Goal: Ask a question

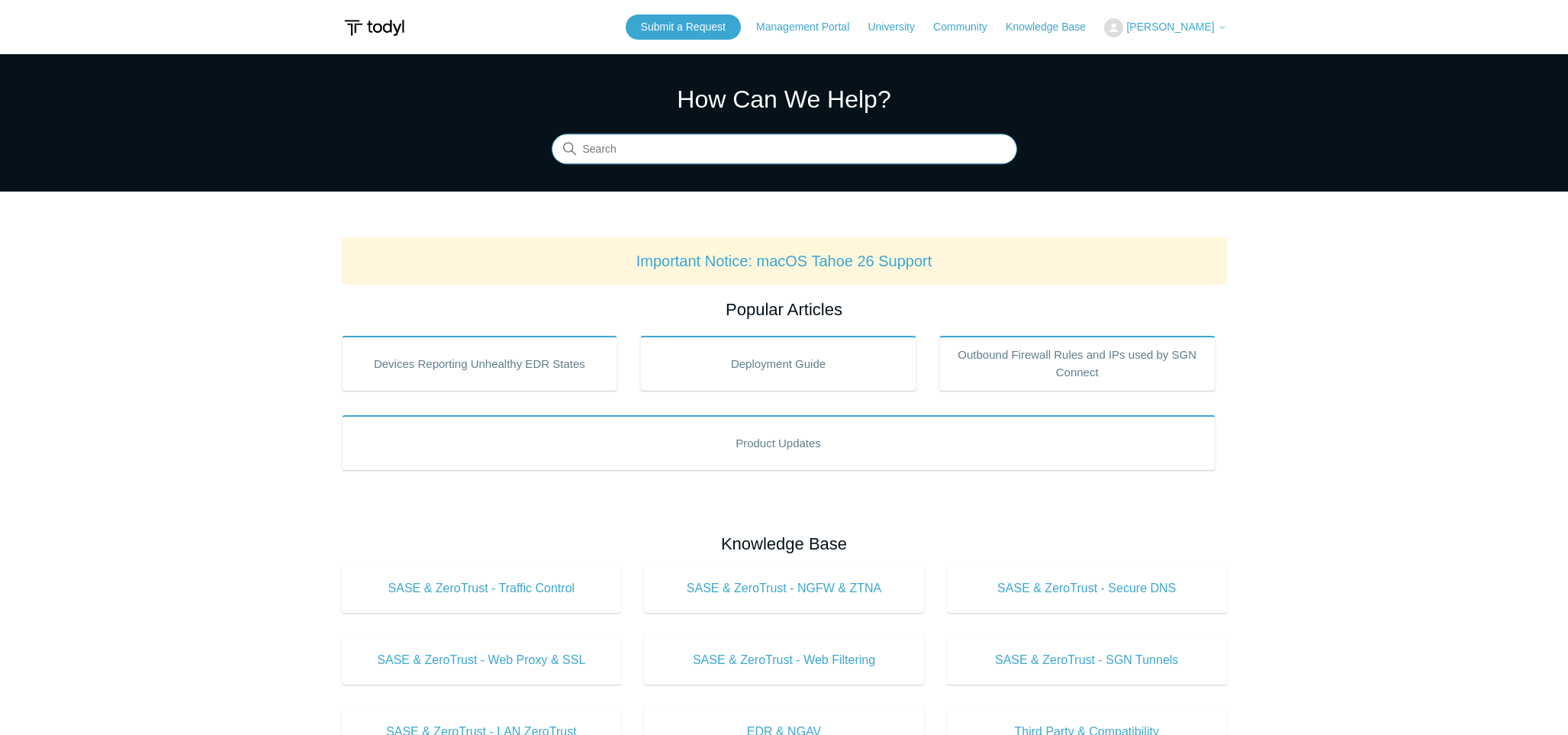
click at [652, 164] on input "Search" at bounding box center [784, 149] width 465 height 31
type input "change license group"
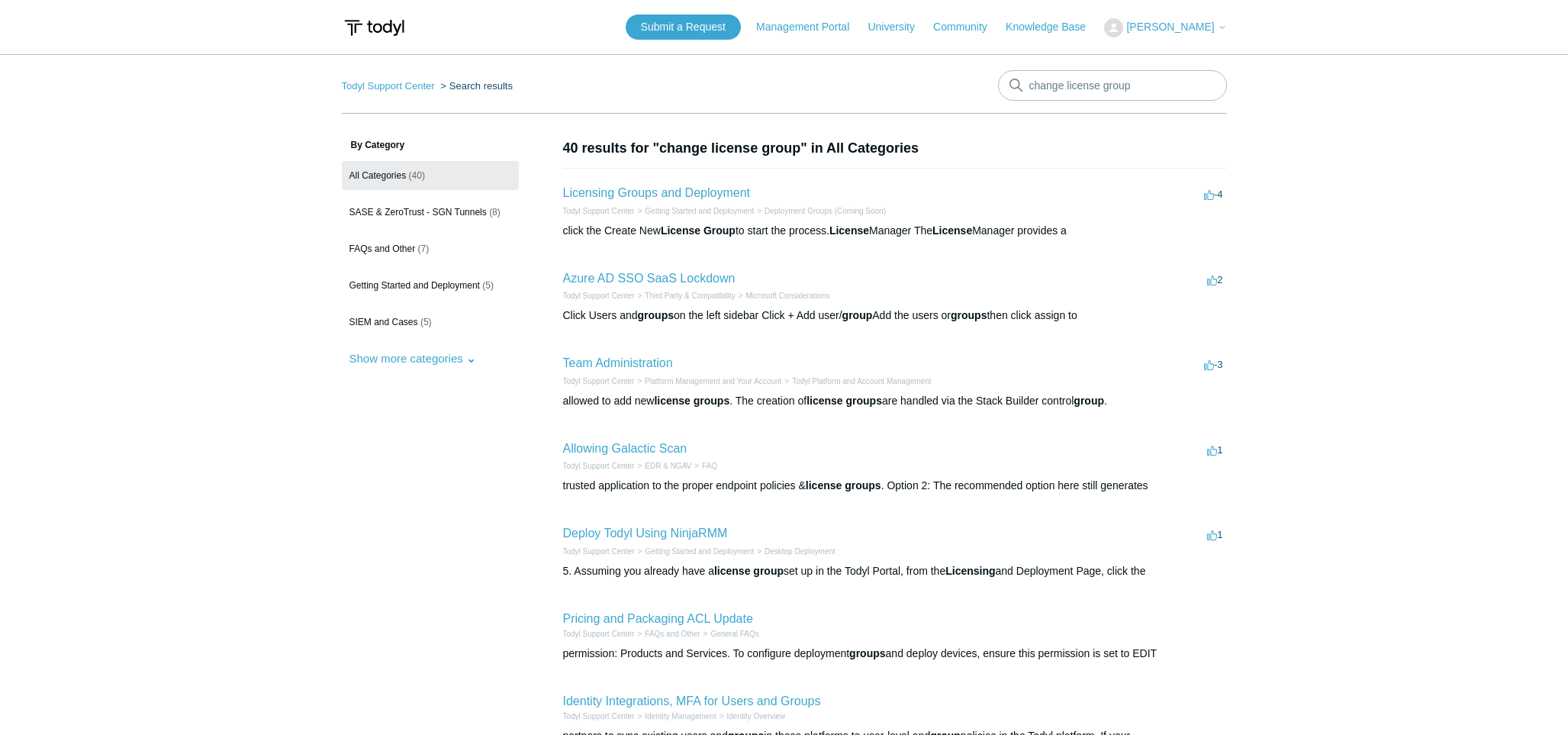
click at [708, 200] on h2 "Licensing Groups and Deployment" at bounding box center [657, 193] width 187 height 18
click at [696, 193] on link "Licensing Groups and Deployment" at bounding box center [657, 193] width 187 height 13
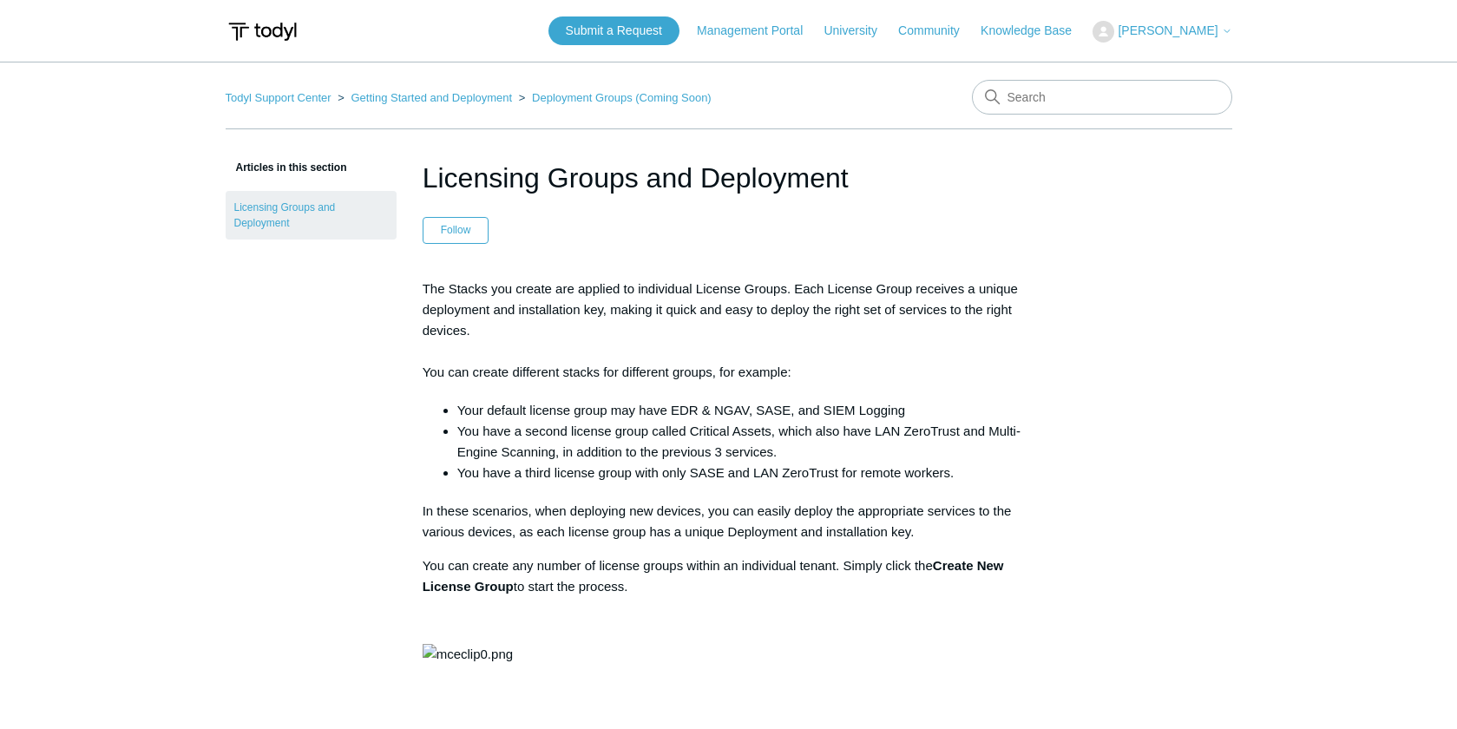
click at [1183, 30] on span "[PERSON_NAME]" at bounding box center [1168, 30] width 100 height 14
click at [1180, 67] on link "My Support Requests" at bounding box center [1178, 68] width 169 height 30
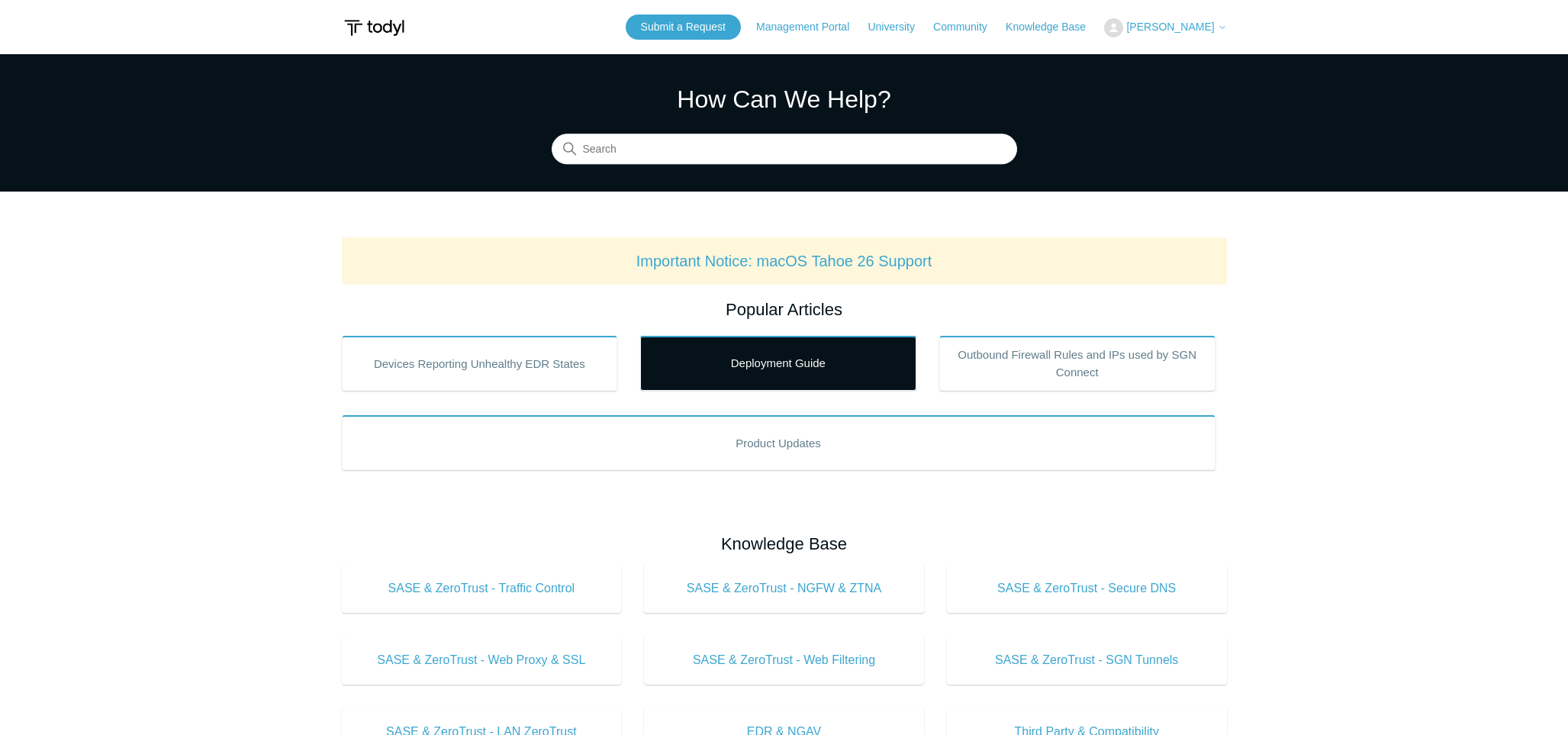
click at [810, 367] on link "Deployment Guide" at bounding box center [778, 363] width 276 height 55
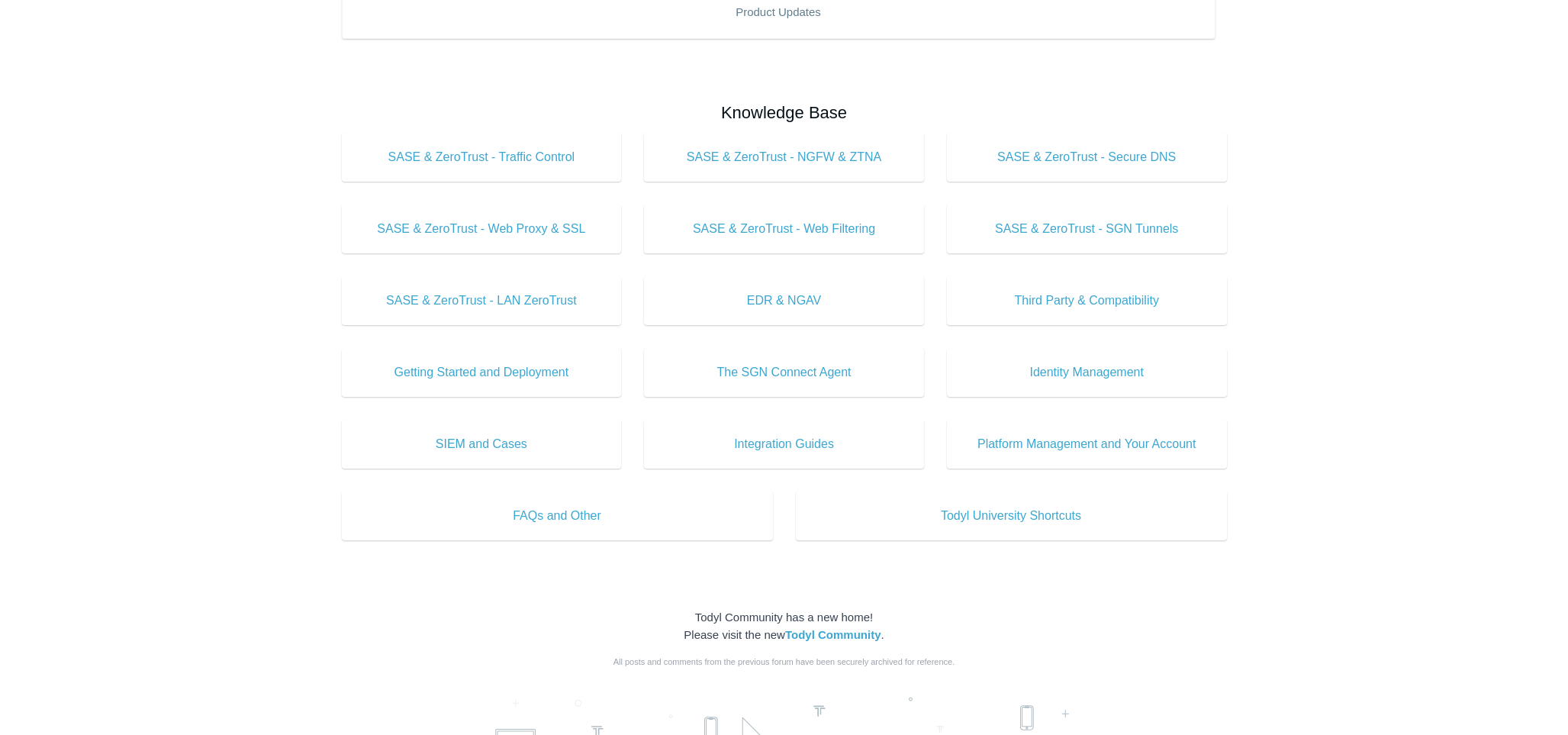
scroll to position [453, 0]
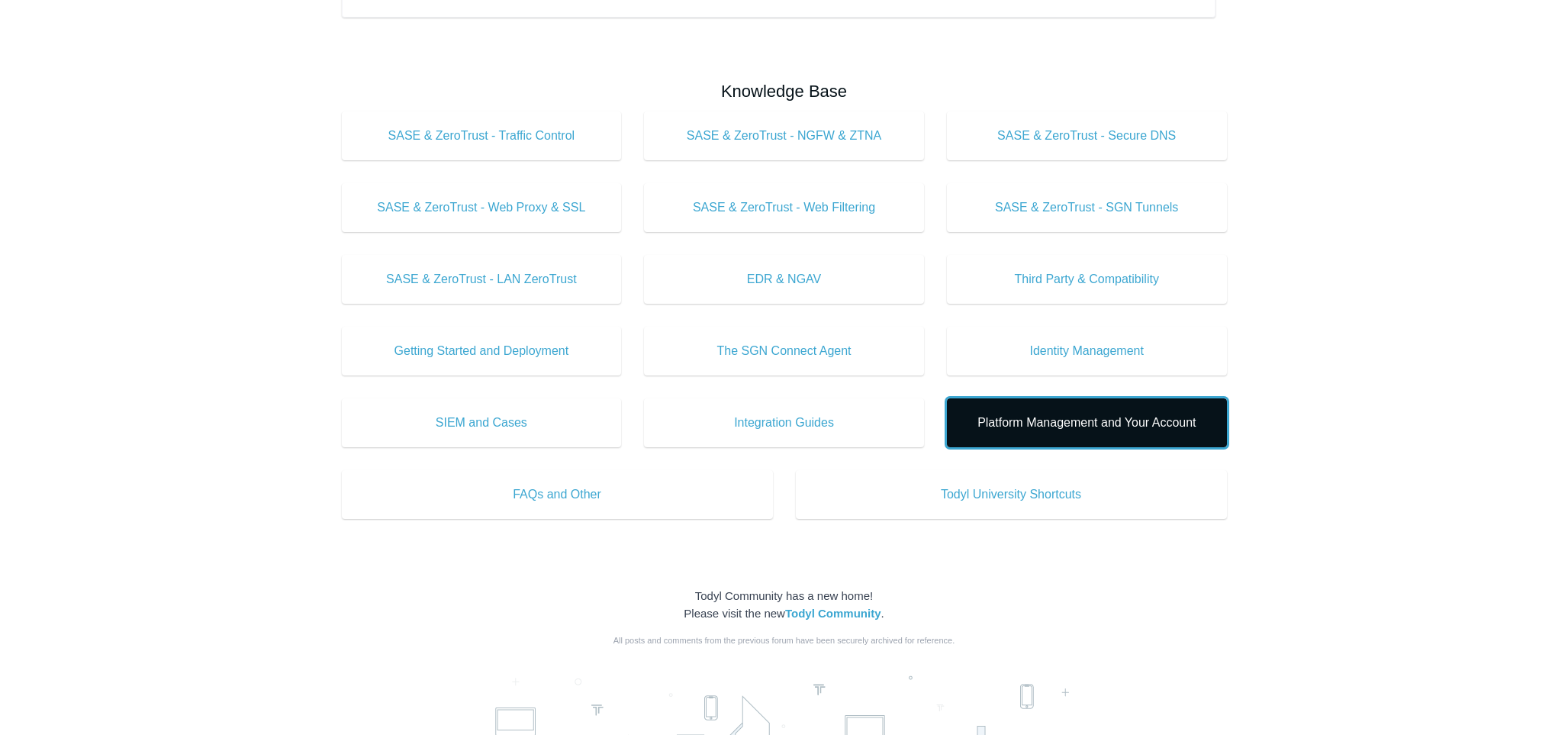
click at [1110, 419] on span "Platform Management and Your Account" at bounding box center [1086, 422] width 234 height 18
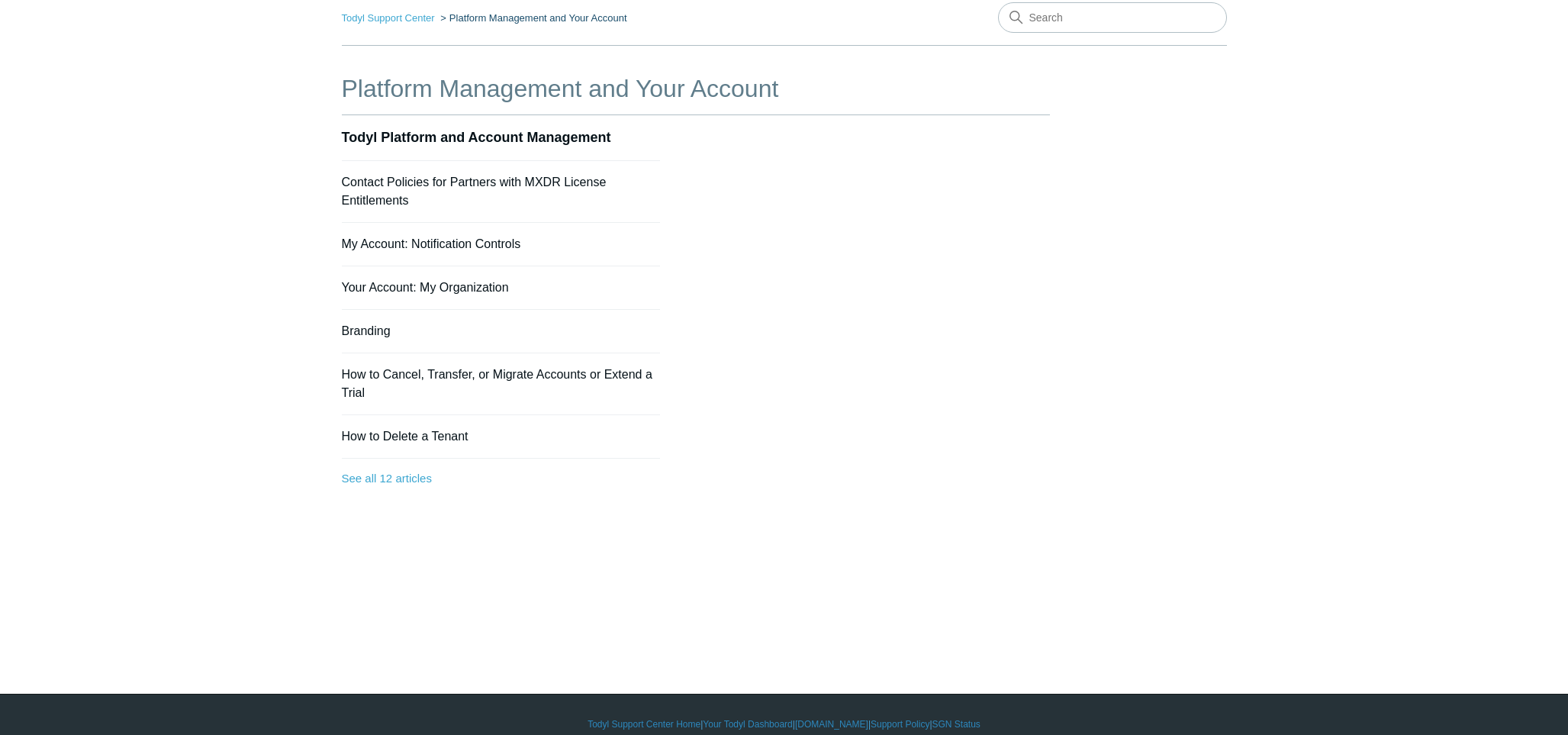
scroll to position [87, 0]
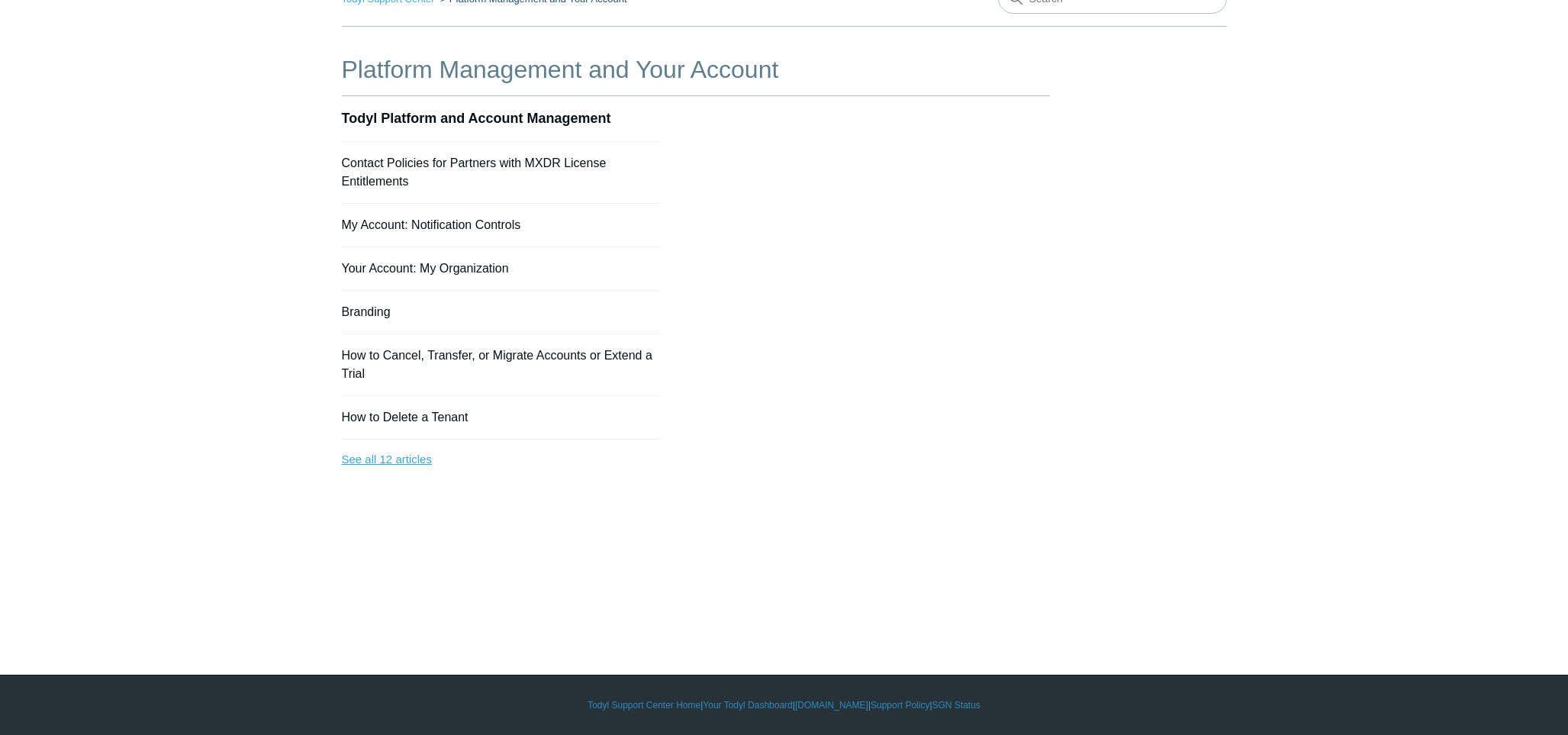
click at [405, 454] on link "See all 12 articles" at bounding box center [501, 460] width 319 height 40
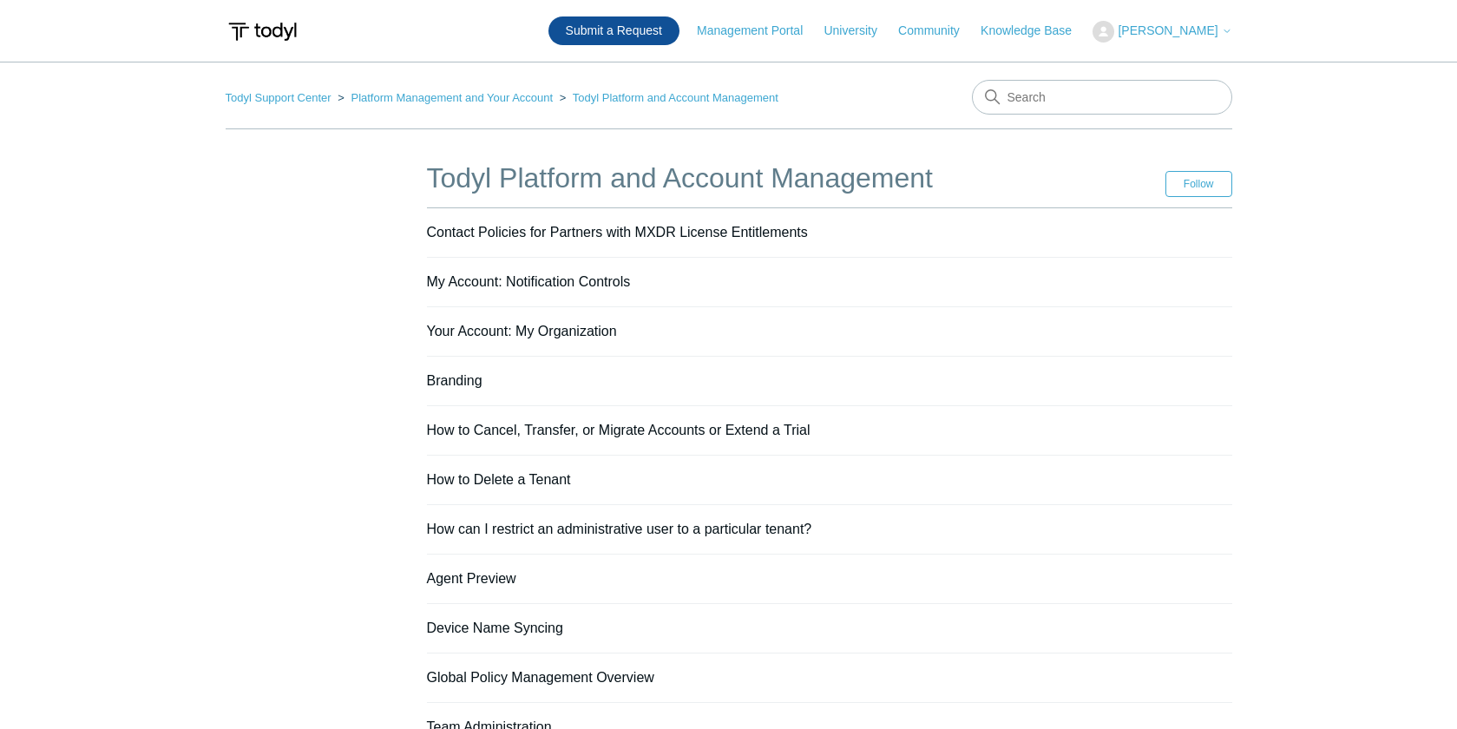
click at [615, 30] on link "Submit a Request" at bounding box center [614, 30] width 131 height 29
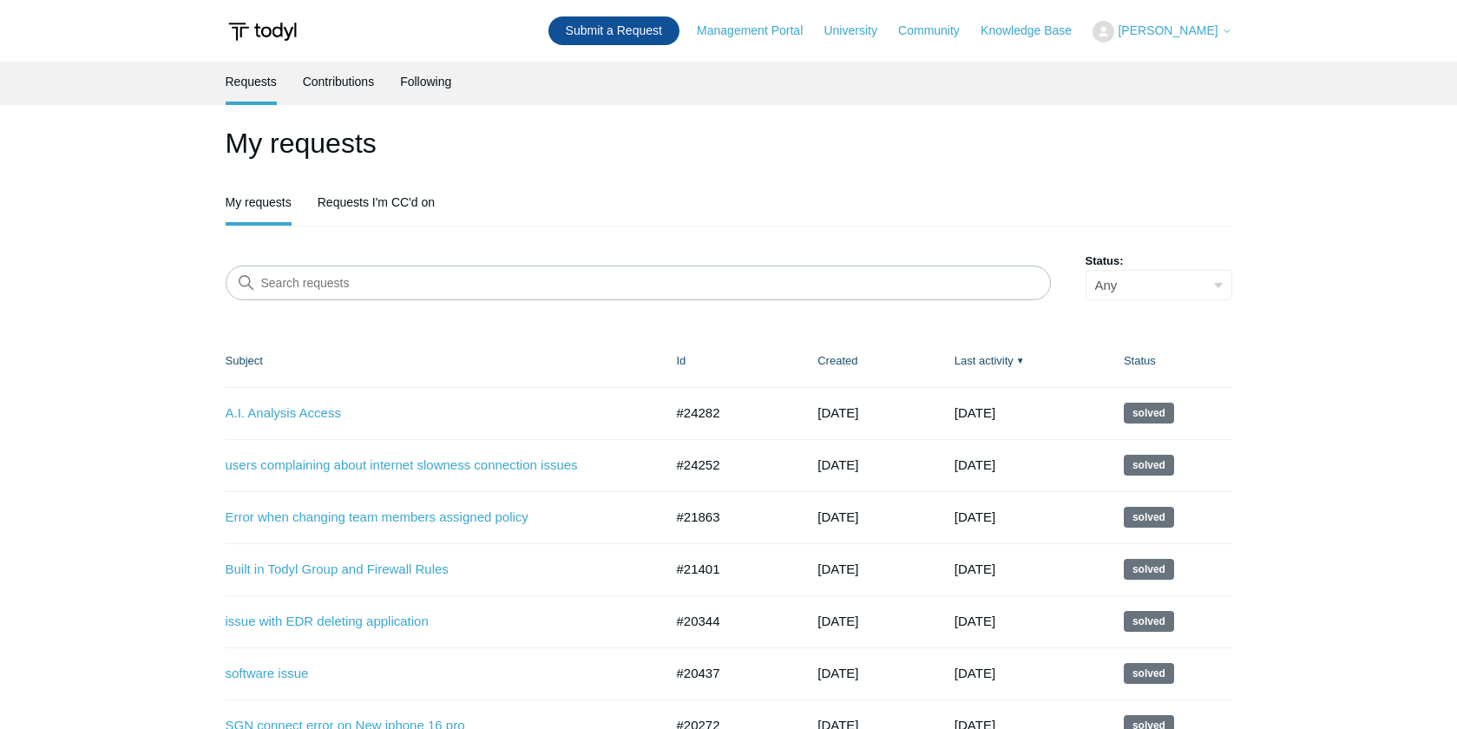
click at [598, 34] on link "Submit a Request" at bounding box center [614, 30] width 131 height 29
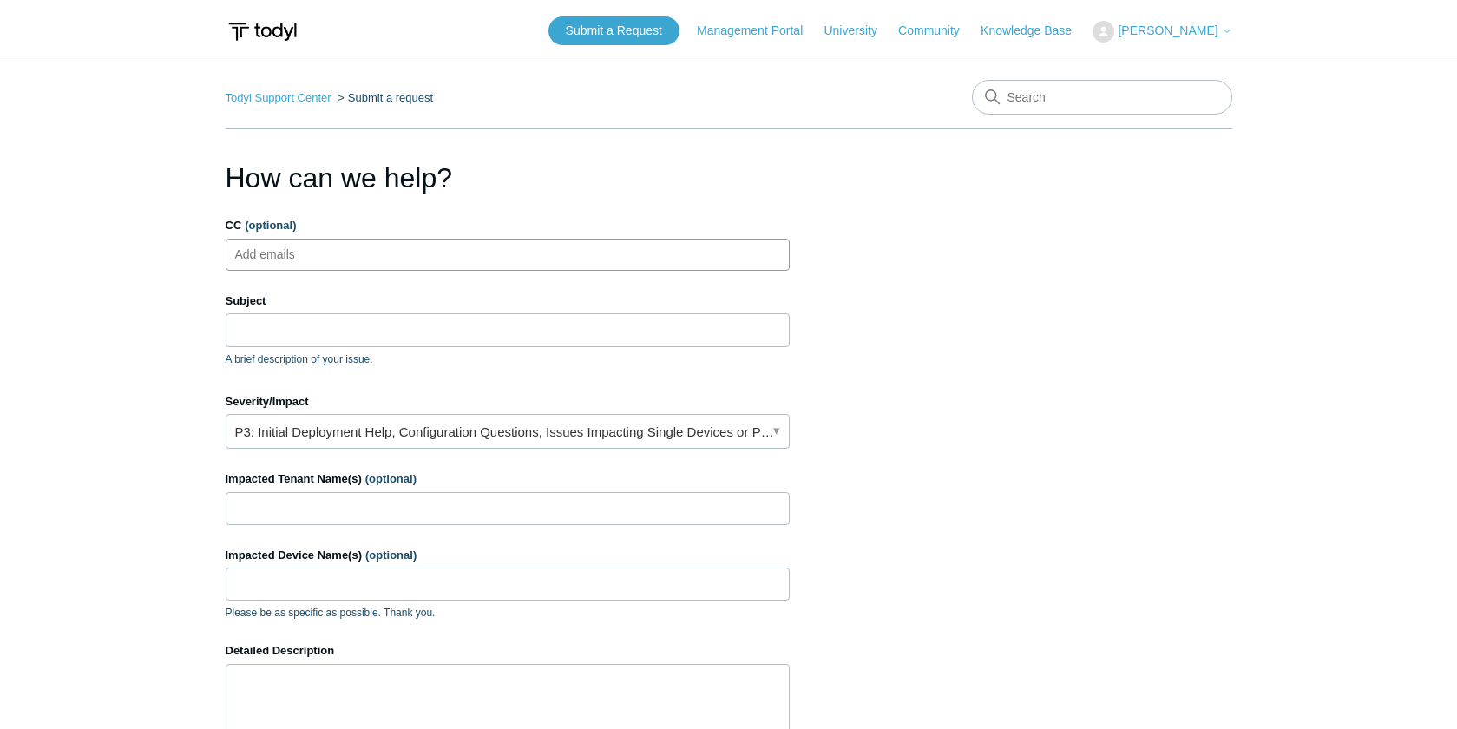
click at [281, 261] on input "CC (optional)" at bounding box center [280, 254] width 104 height 26
type input "[EMAIL_ADDRESS][DOMAIN_NAME]"
type input "N"
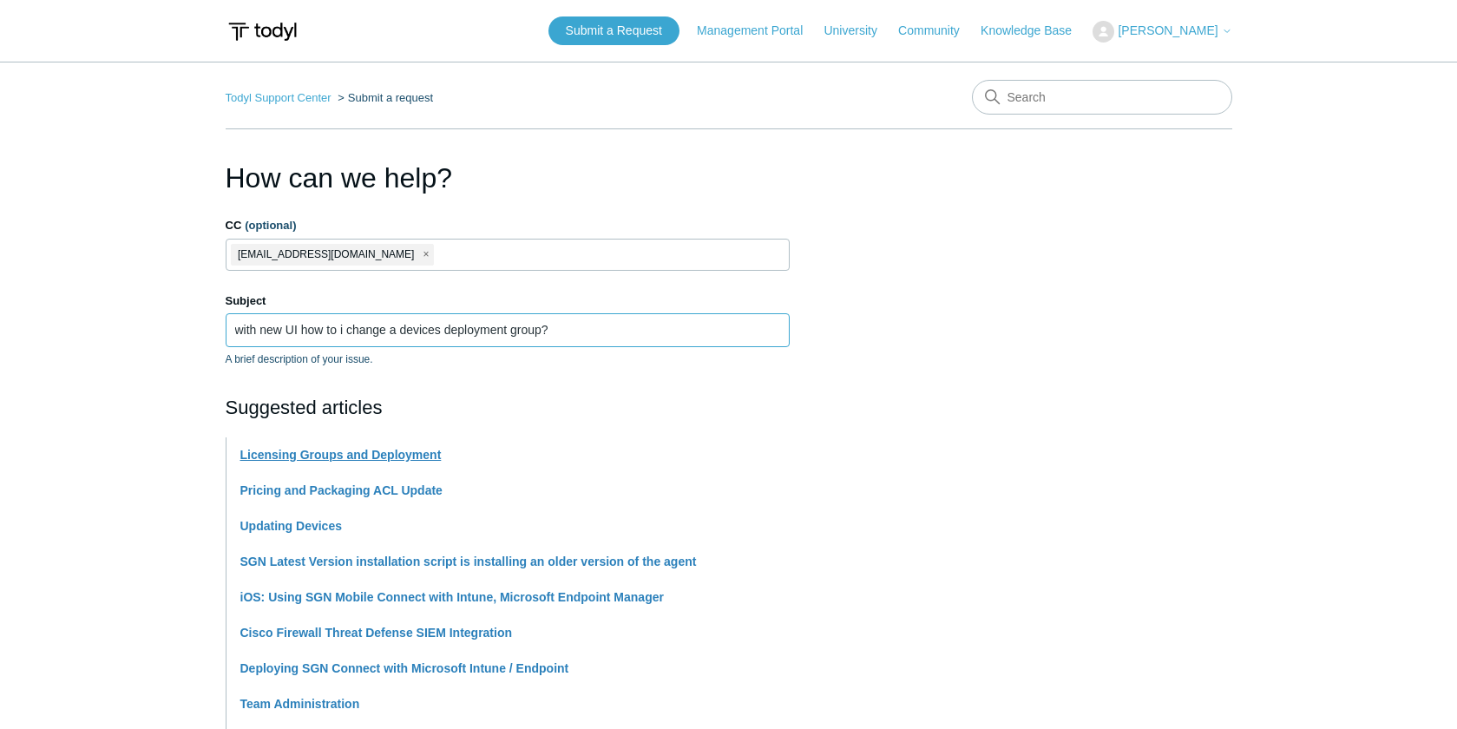
type input "with new UI how to i change a devices deployment group?"
click at [358, 459] on link "Licensing Groups and Deployment" at bounding box center [340, 455] width 201 height 14
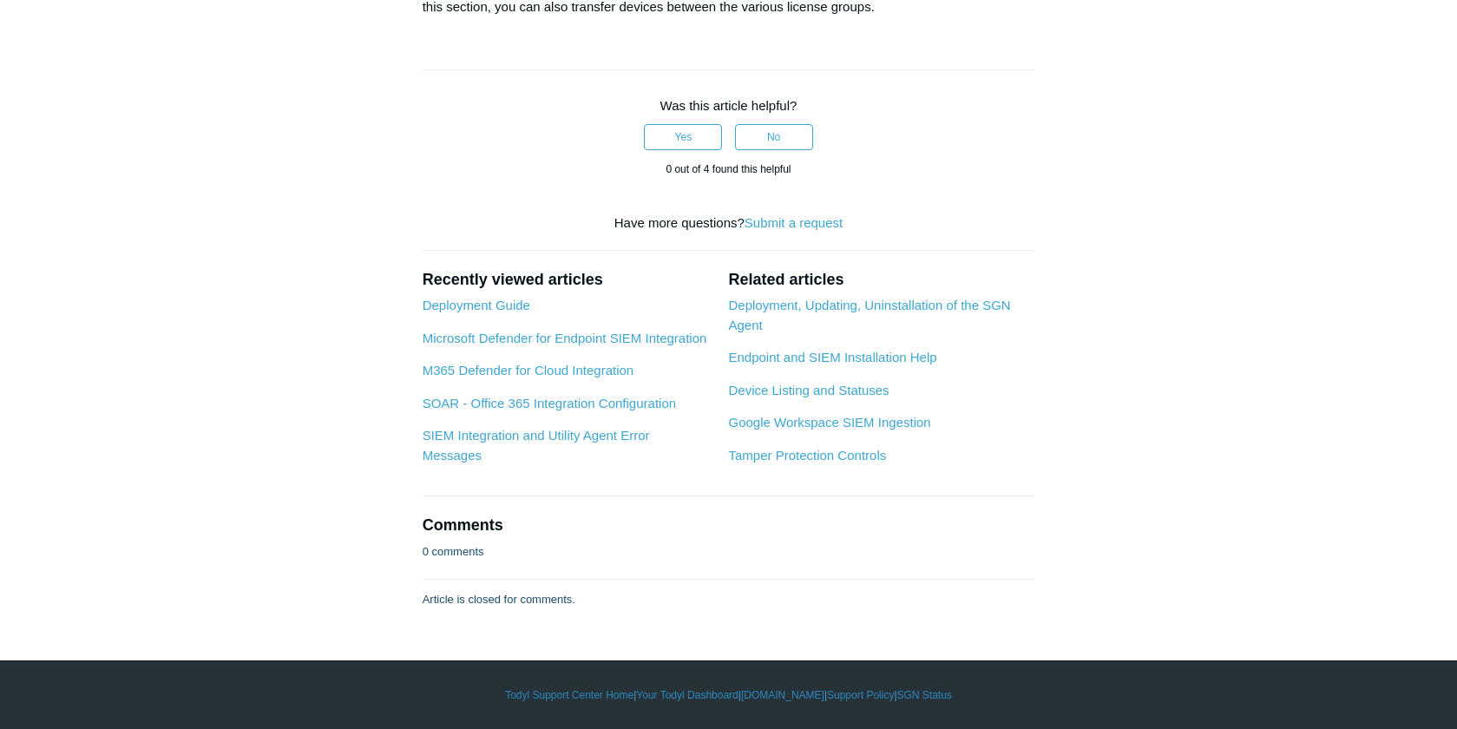
scroll to position [334, 0]
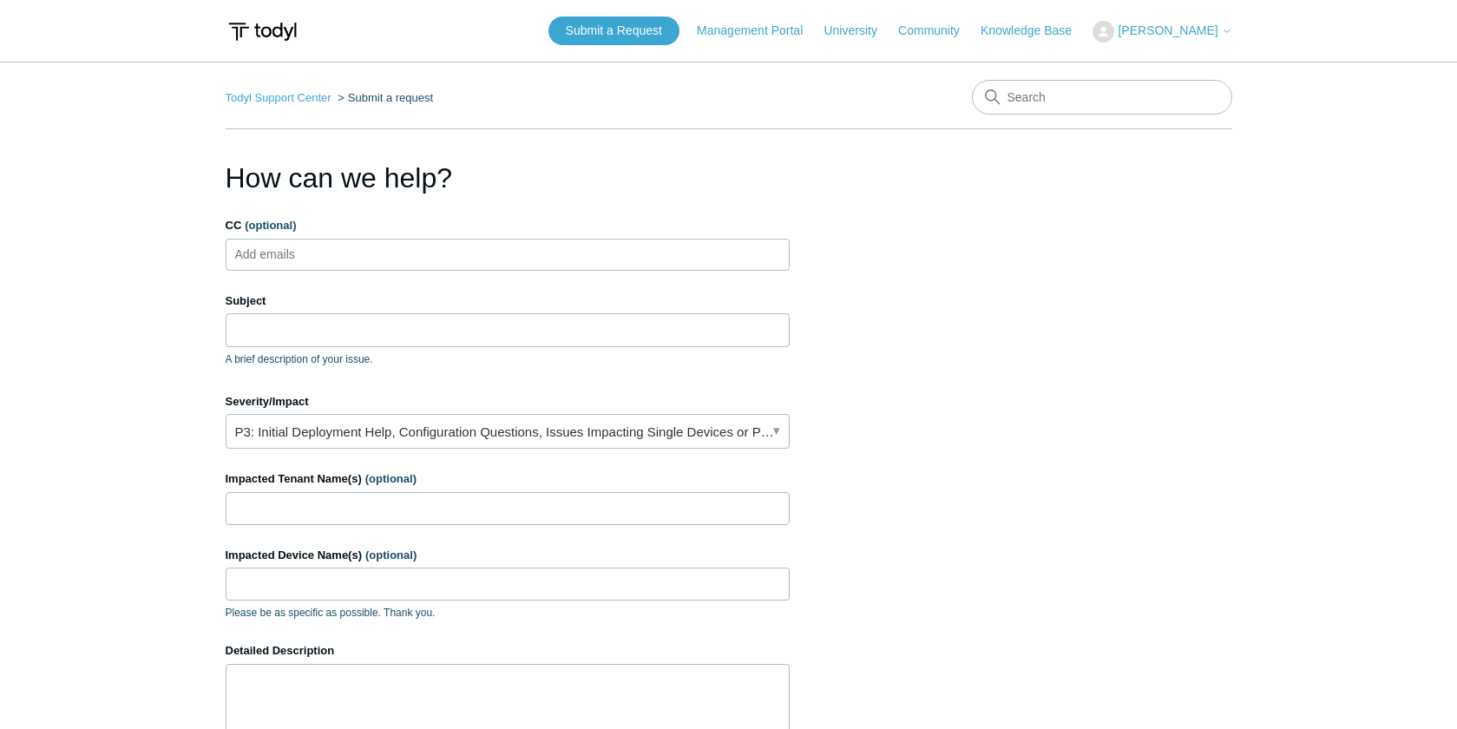
click at [258, 256] on input "CC (optional)" at bounding box center [280, 254] width 104 height 26
type input "[EMAIL_ADDRESS][DOMAIN_NAME]"
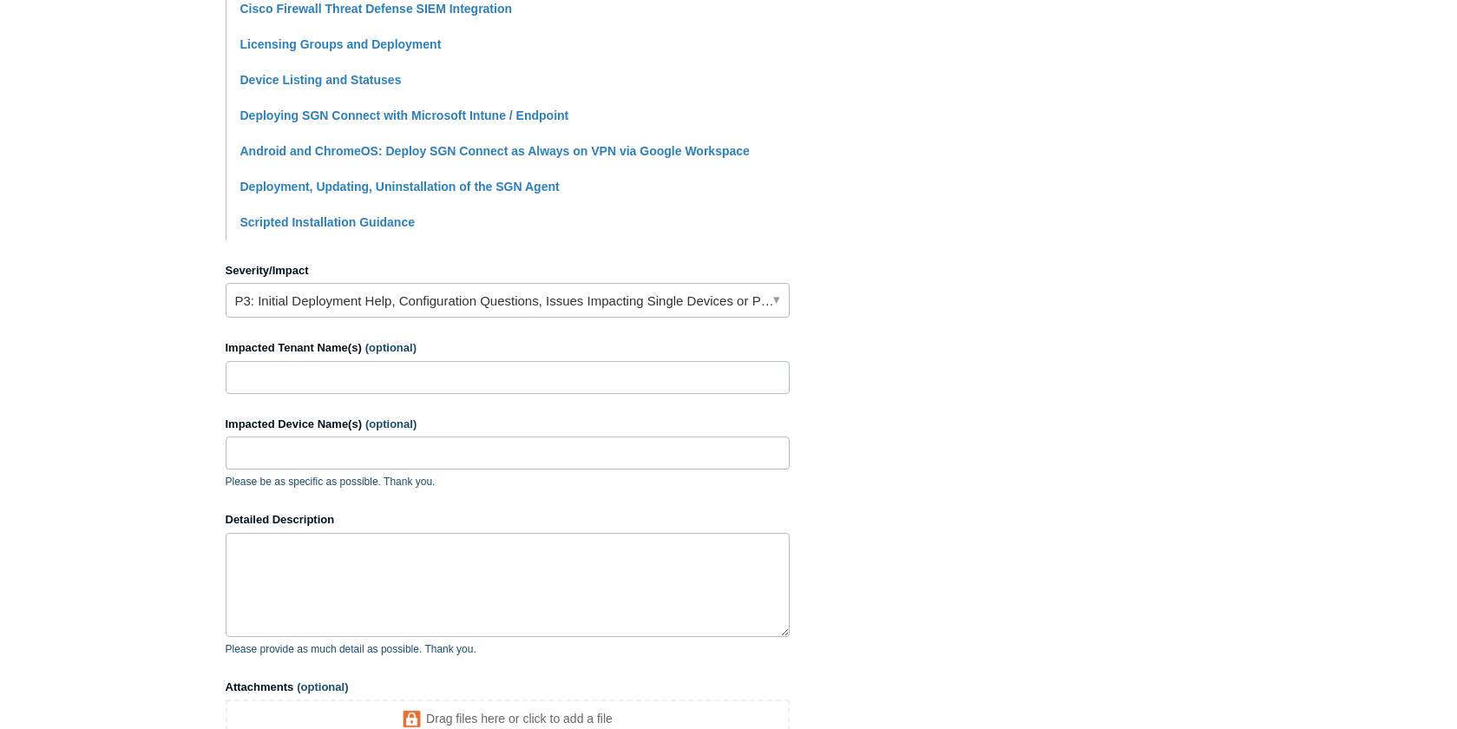
scroll to position [569, 0]
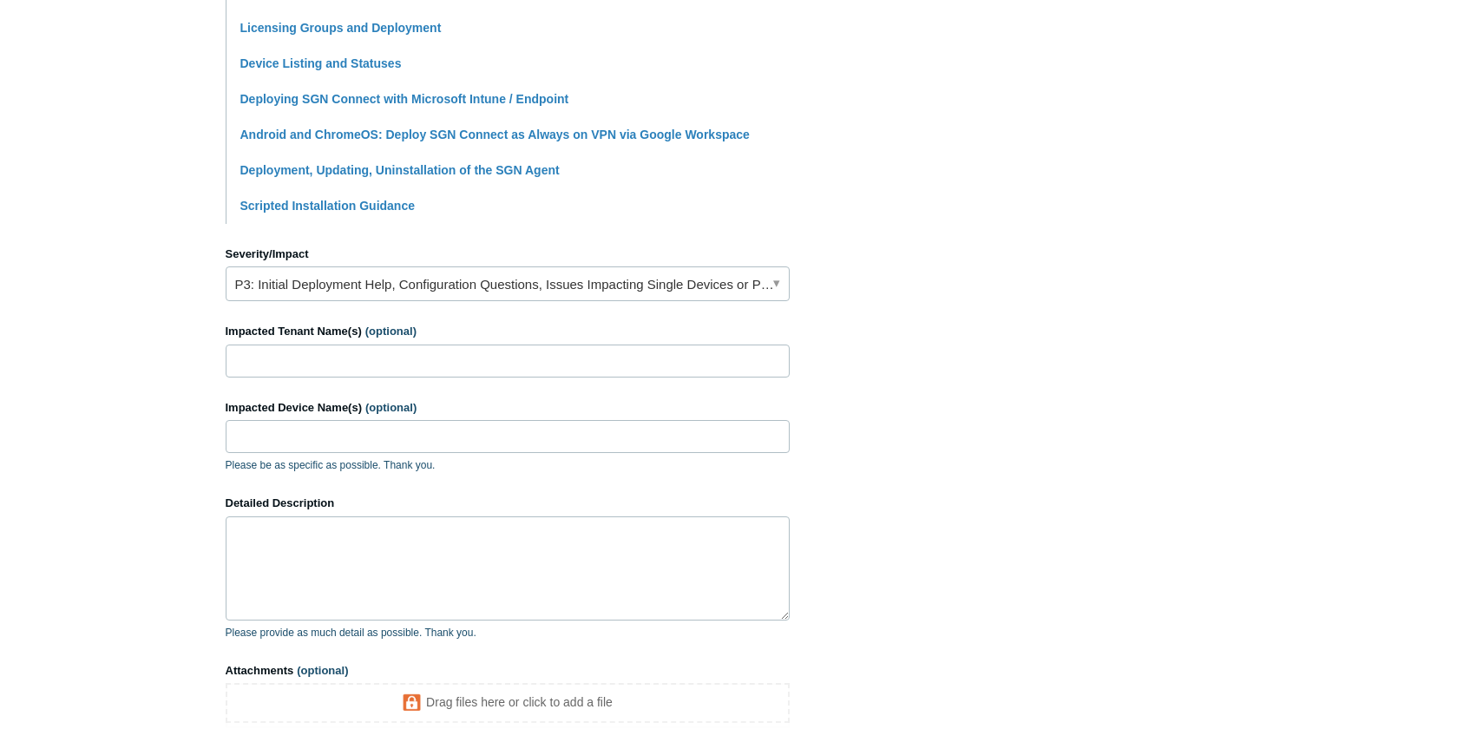
type input "with new UI how do i change a current devices deployment group?"
click at [315, 290] on link "P3: Initial Deployment Help, Configuration Questions, Issues Impacting Single D…" at bounding box center [508, 283] width 564 height 35
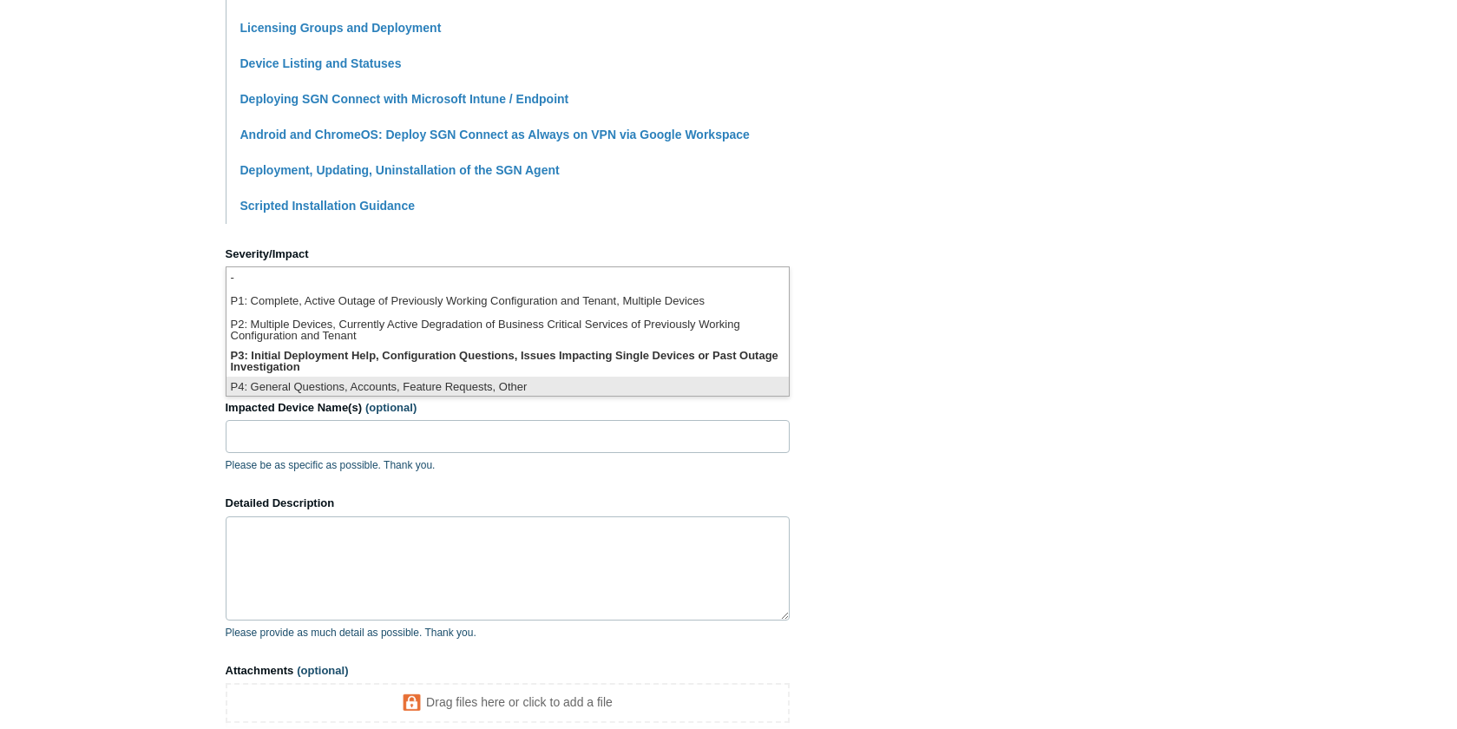
scroll to position [4, 0]
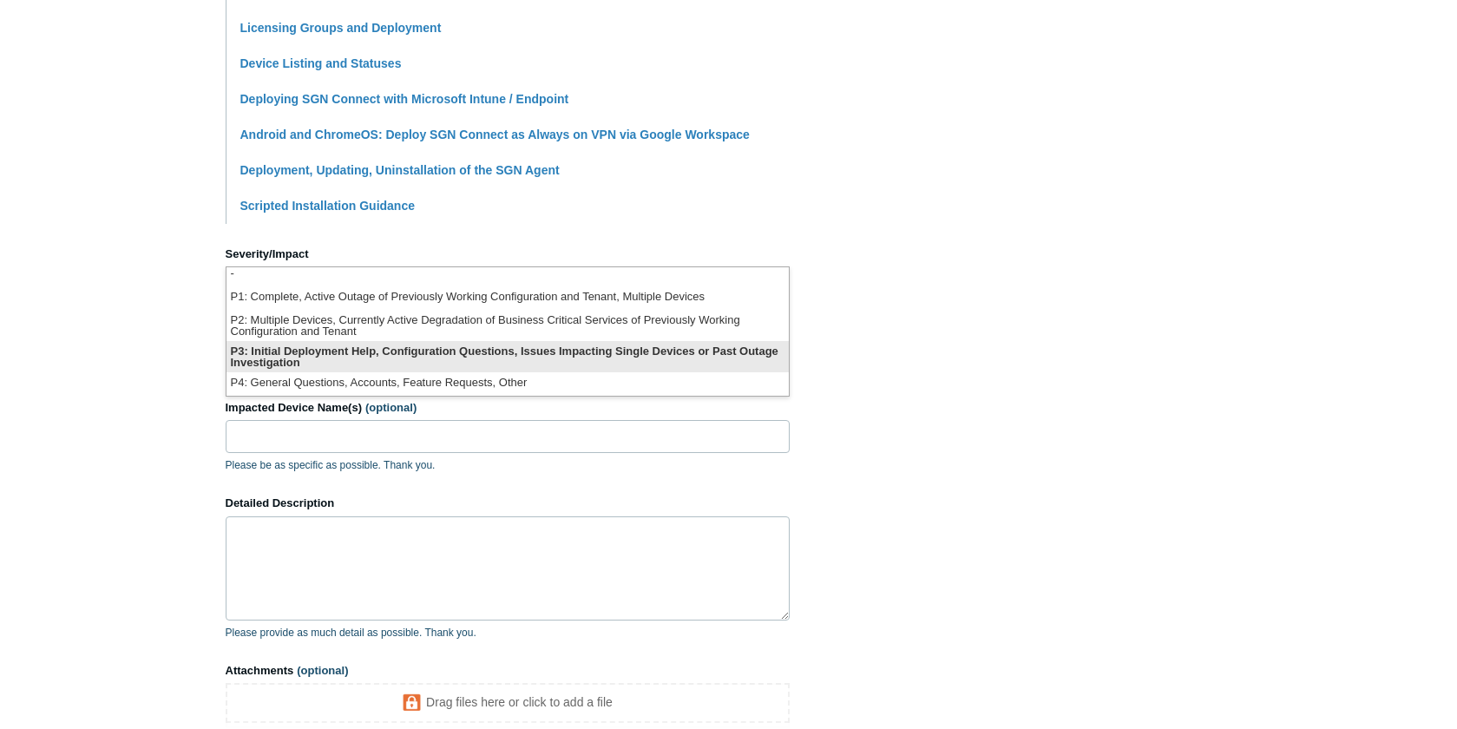
click at [305, 356] on li "P3: Initial Deployment Help, Configuration Questions, Issues Impacting Single D…" at bounding box center [508, 356] width 562 height 31
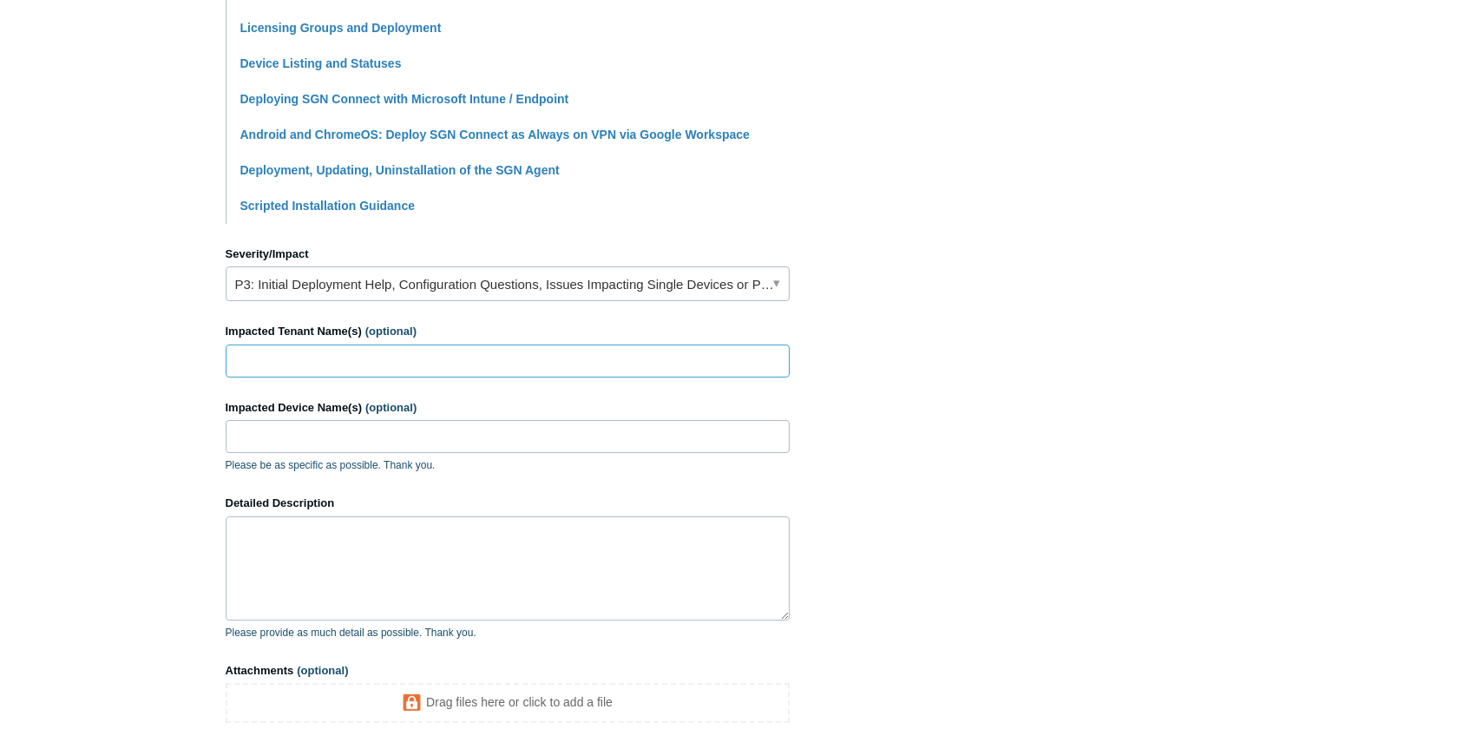
click at [295, 363] on input "Impacted Tenant Name(s) (optional)" at bounding box center [508, 361] width 564 height 33
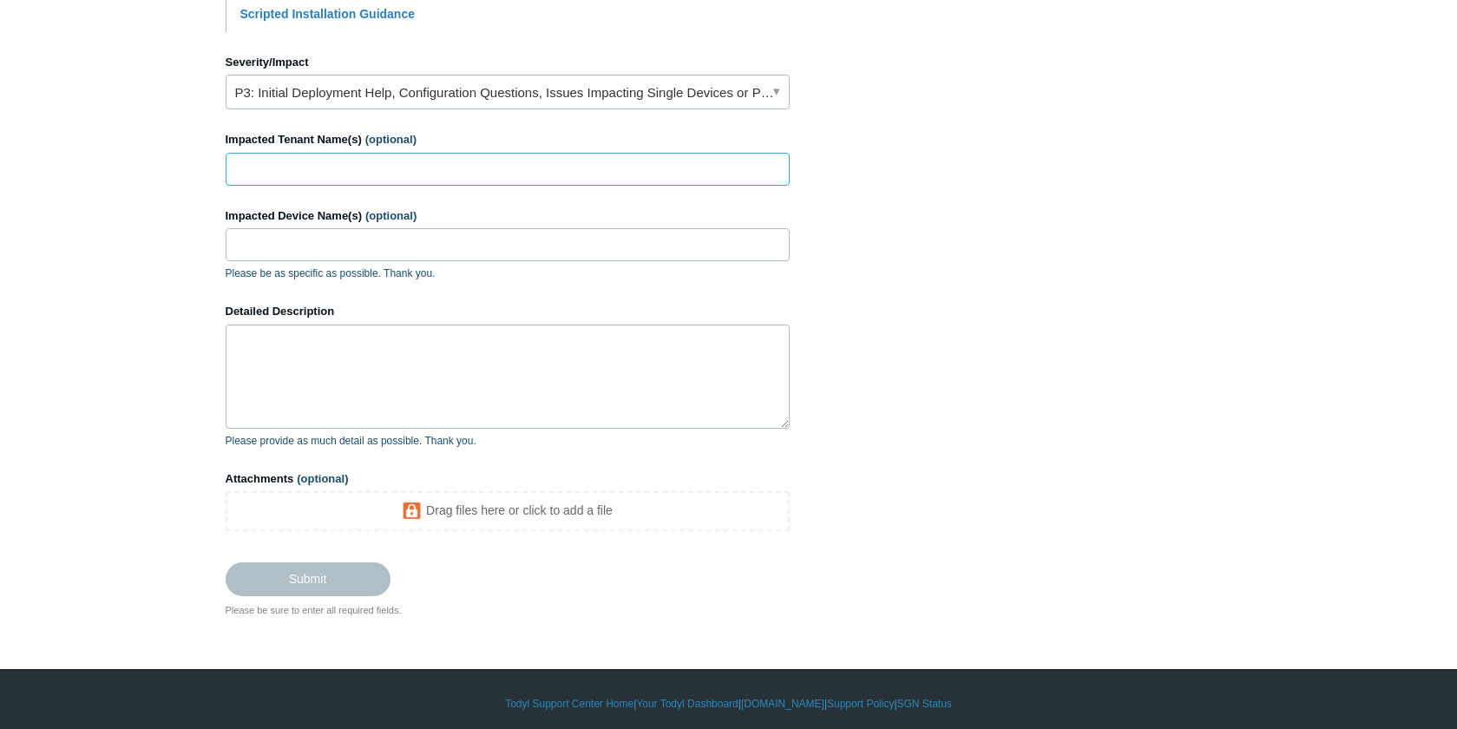
scroll to position [770, 0]
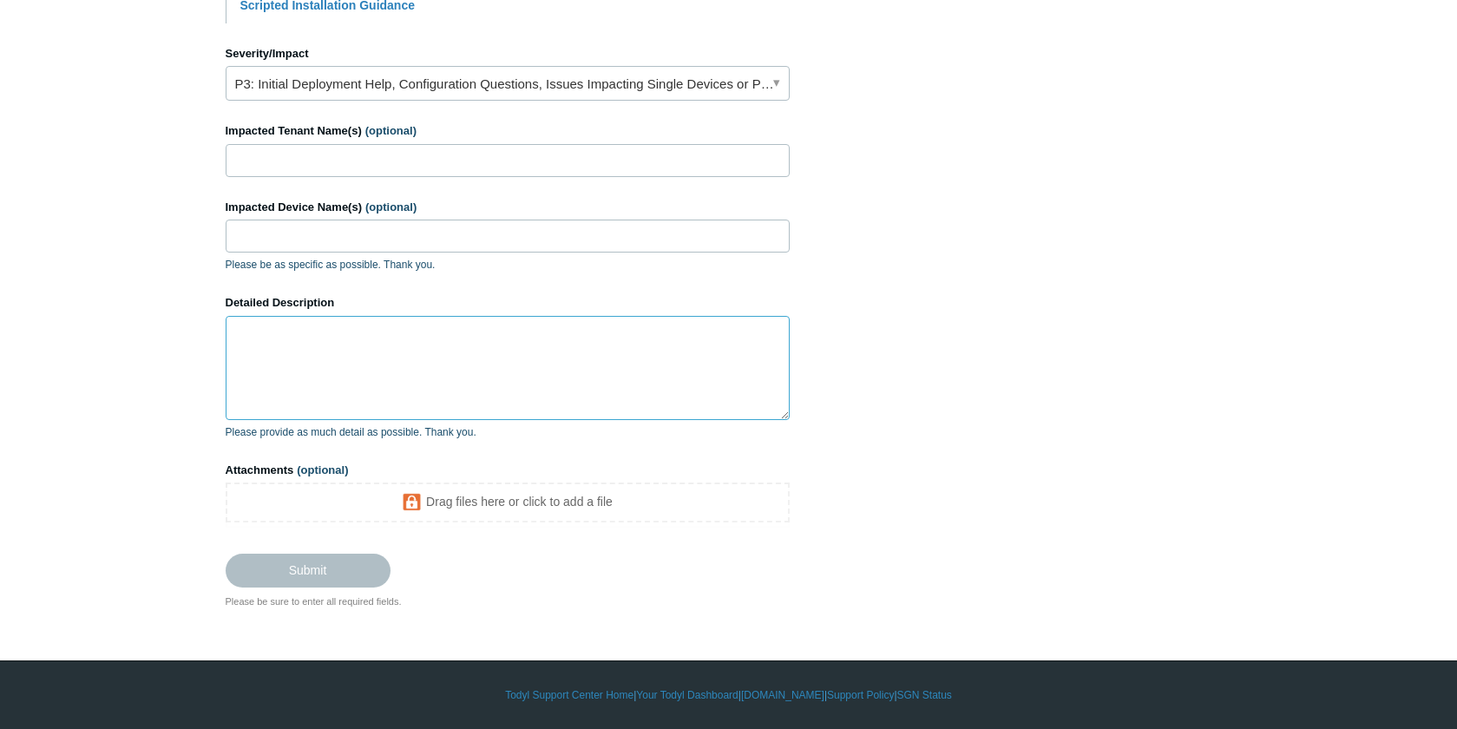
click at [278, 339] on textarea "Detailed Description" at bounding box center [508, 368] width 564 height 104
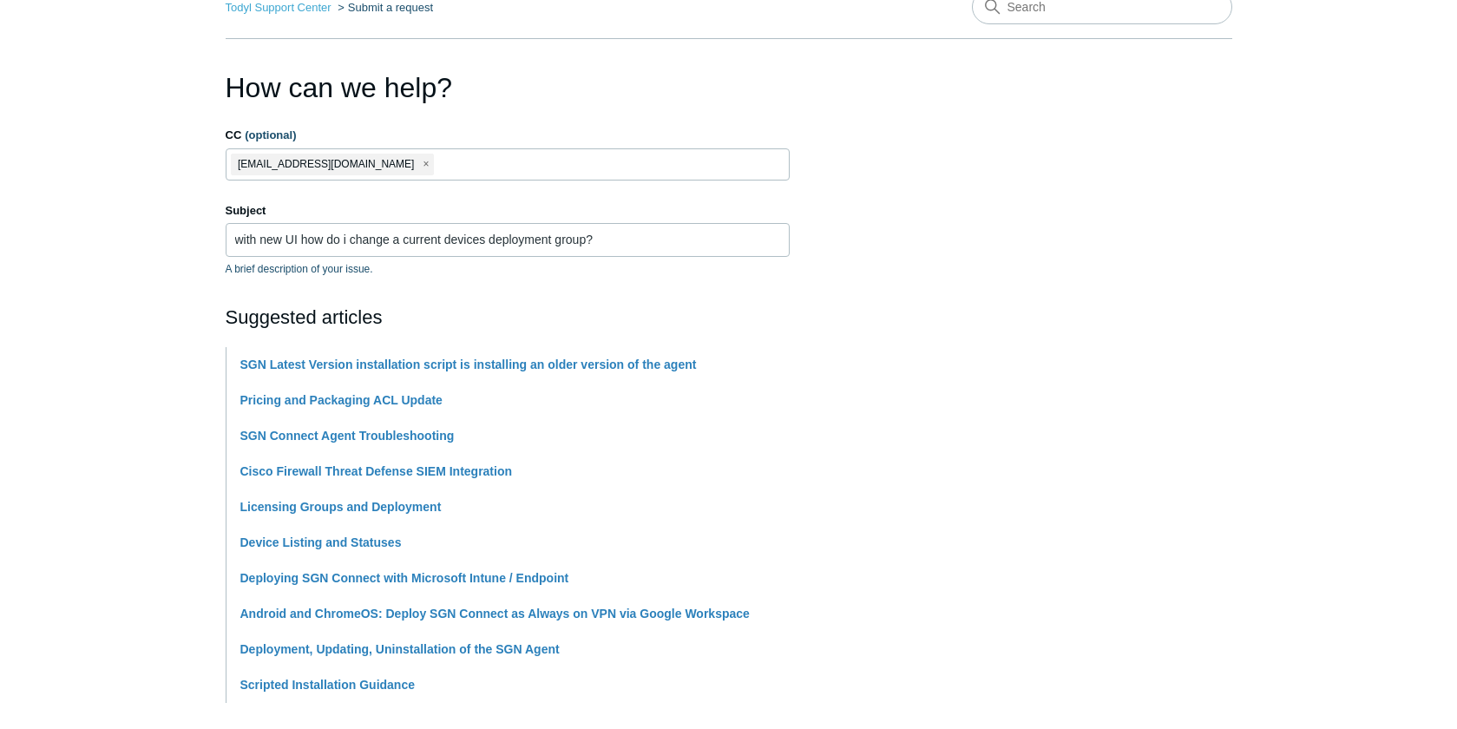
scroll to position [0, 0]
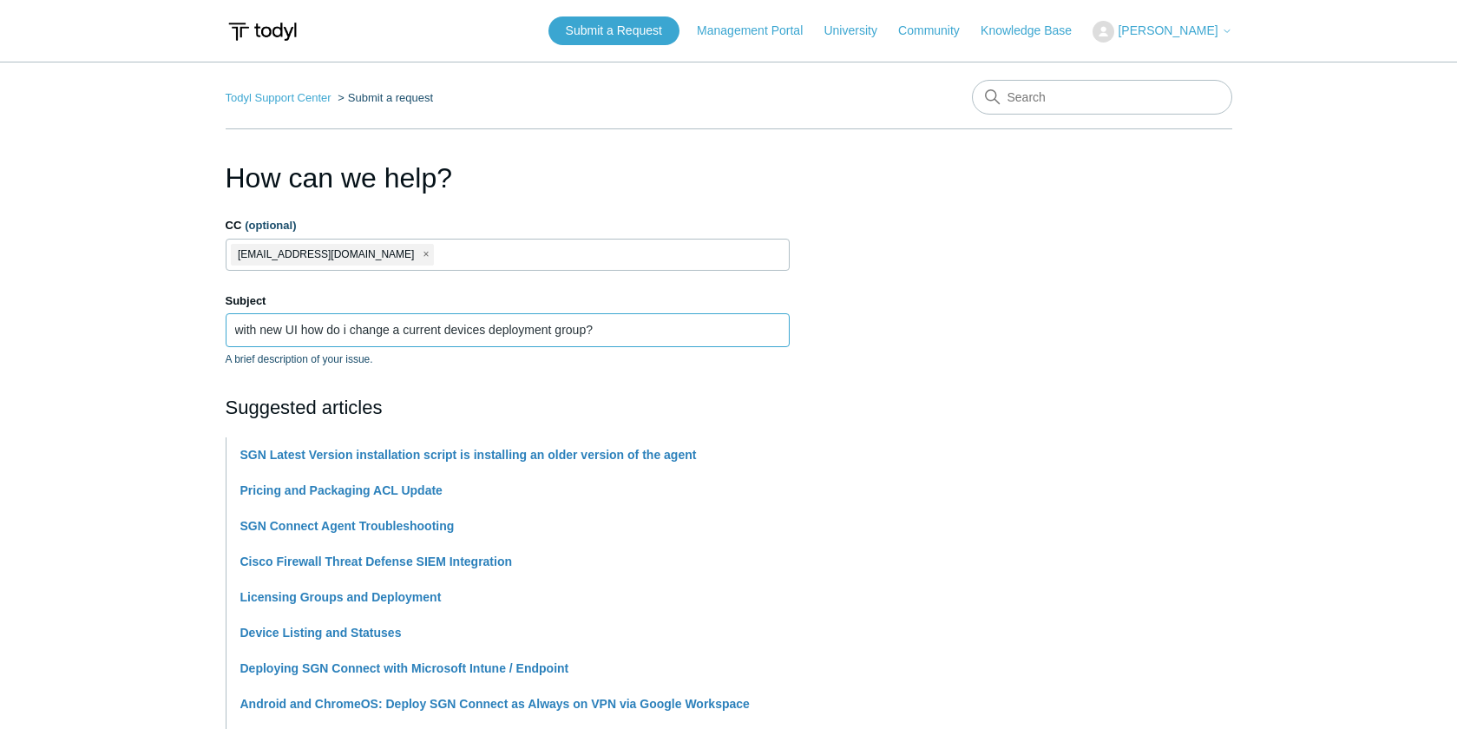
click at [333, 325] on input "with new UI how do i change a current devices deployment group?" at bounding box center [508, 329] width 564 height 33
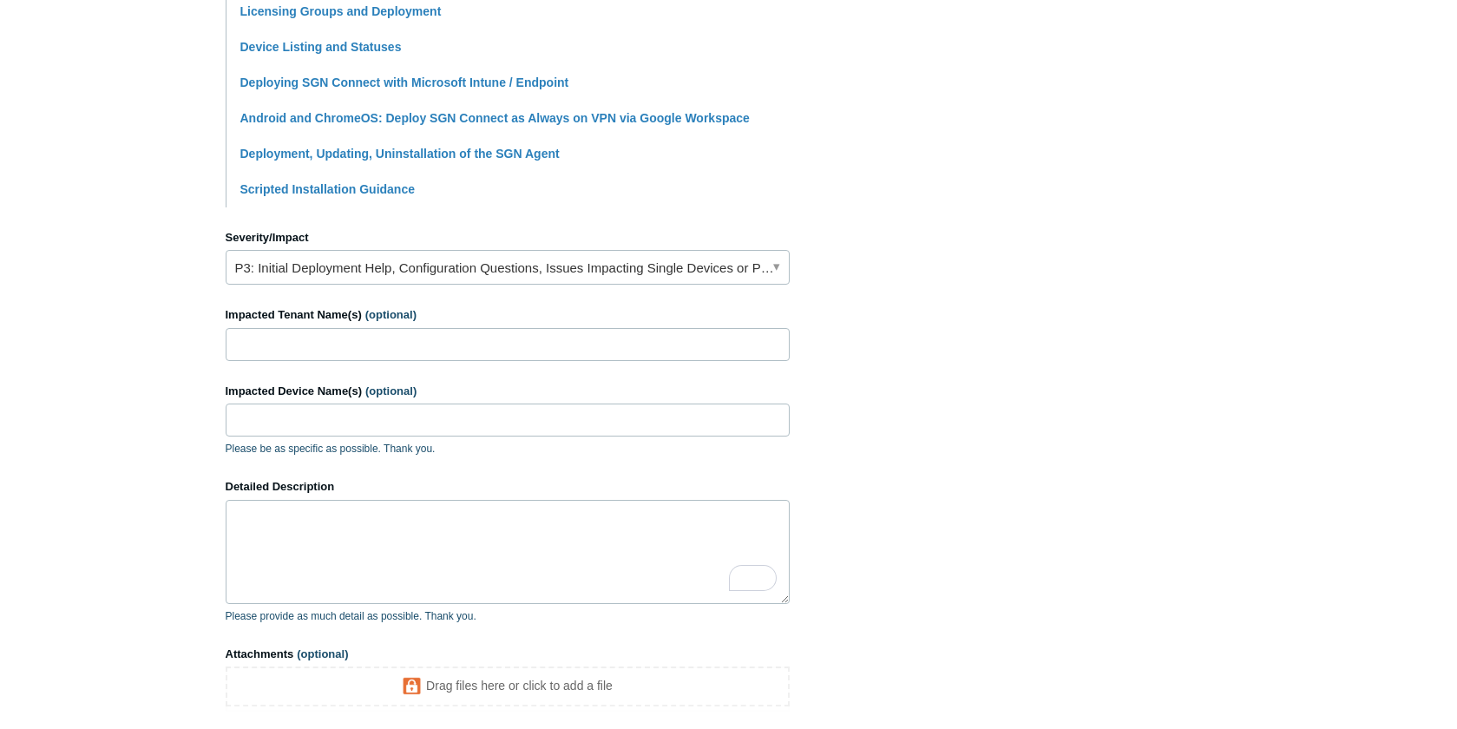
scroll to position [770, 0]
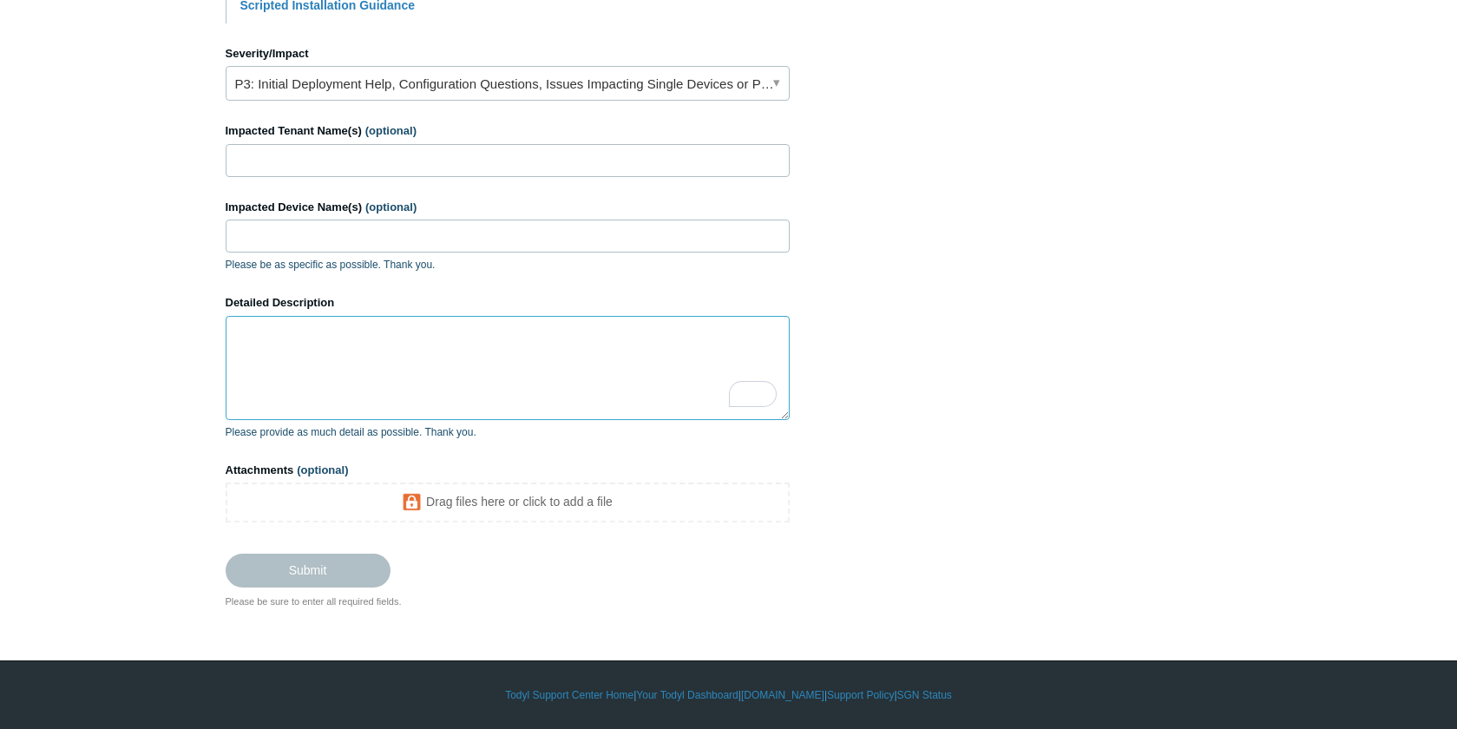
click at [266, 351] on textarea "Detailed Description" at bounding box center [508, 368] width 564 height 104
paste textarea "with new UI how do i change a current devices deployment group?"
click at [630, 401] on textarea "with new UI how do i change a current devices deployment group?" at bounding box center [508, 368] width 564 height 104
click at [543, 365] on textarea "with new UI how do i change a current devices deployment group?" at bounding box center [508, 368] width 564 height 104
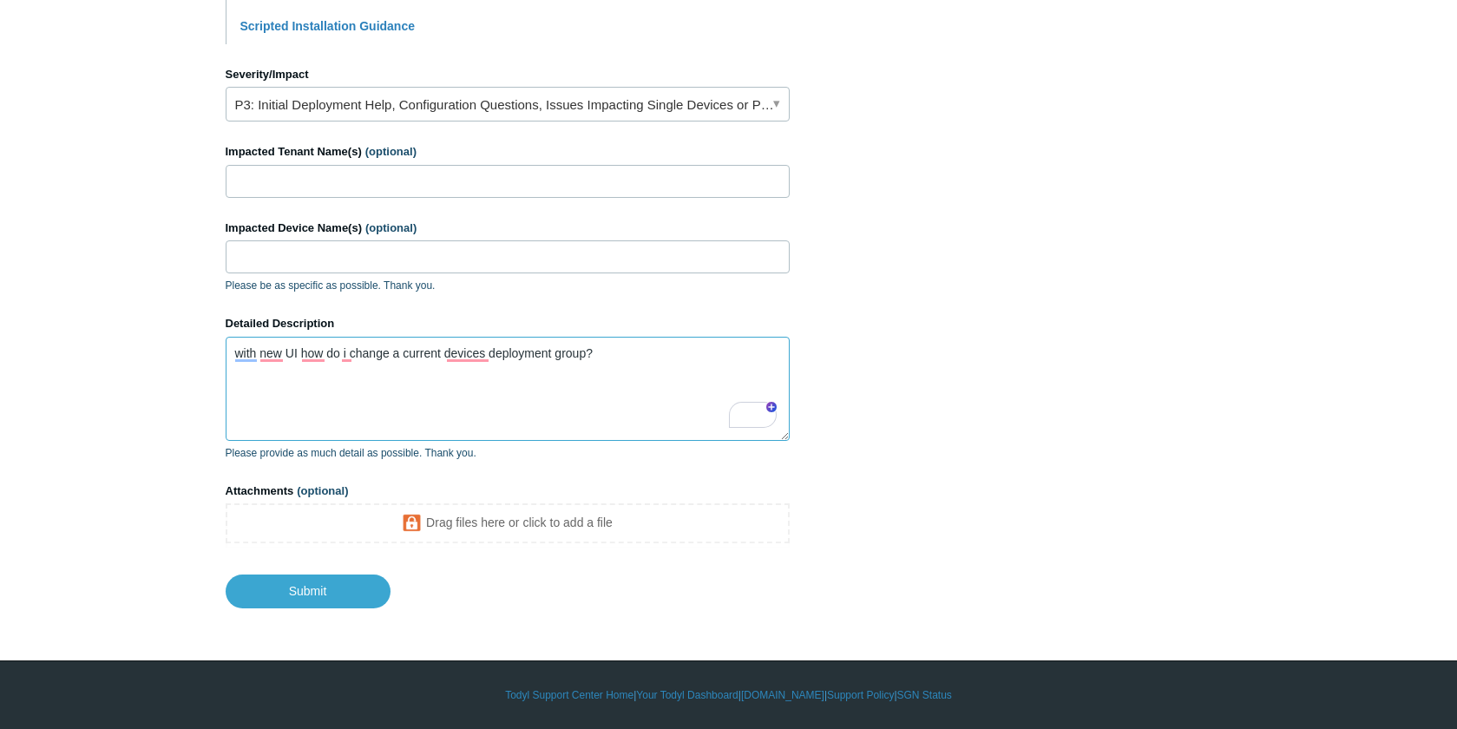
scroll to position [748, 0]
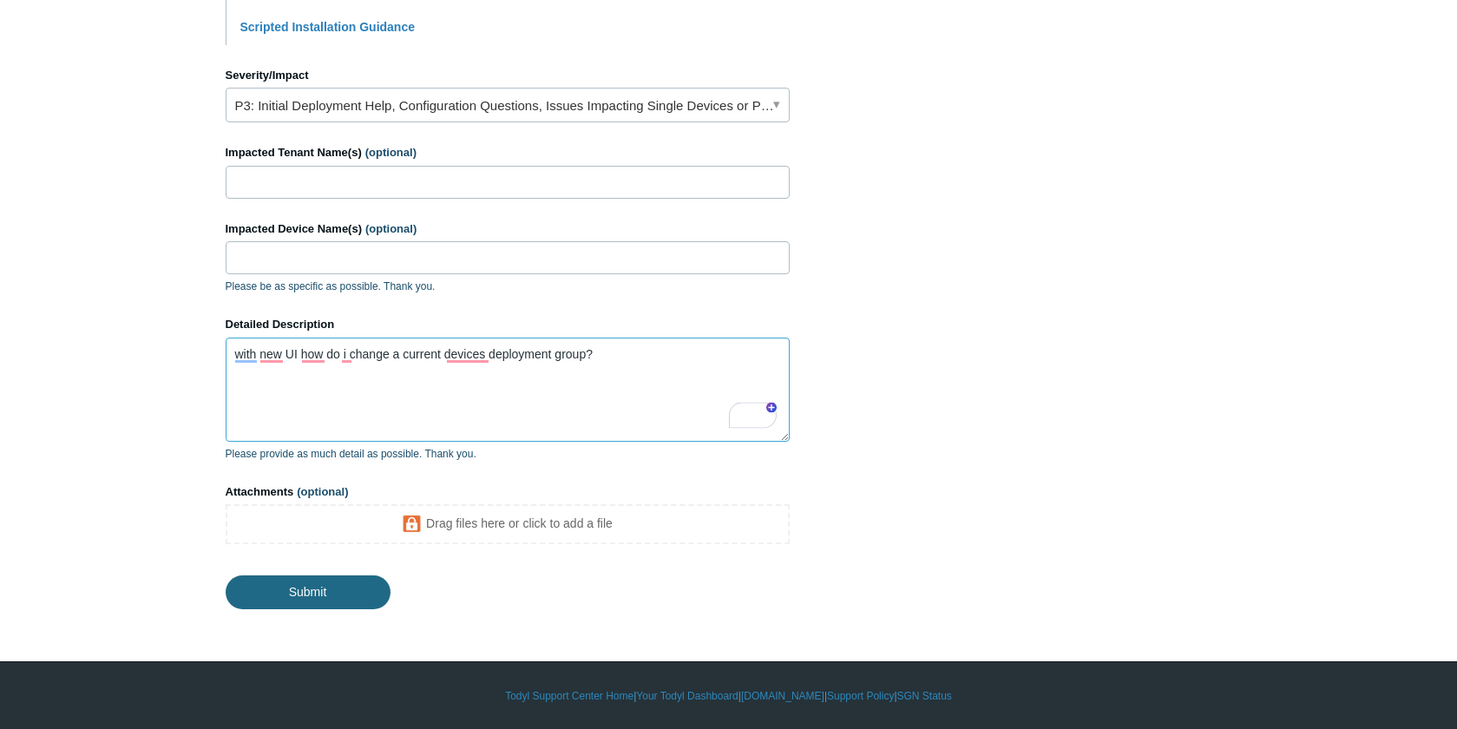
type textarea "with new UI how do i change a current devices deployment group?"
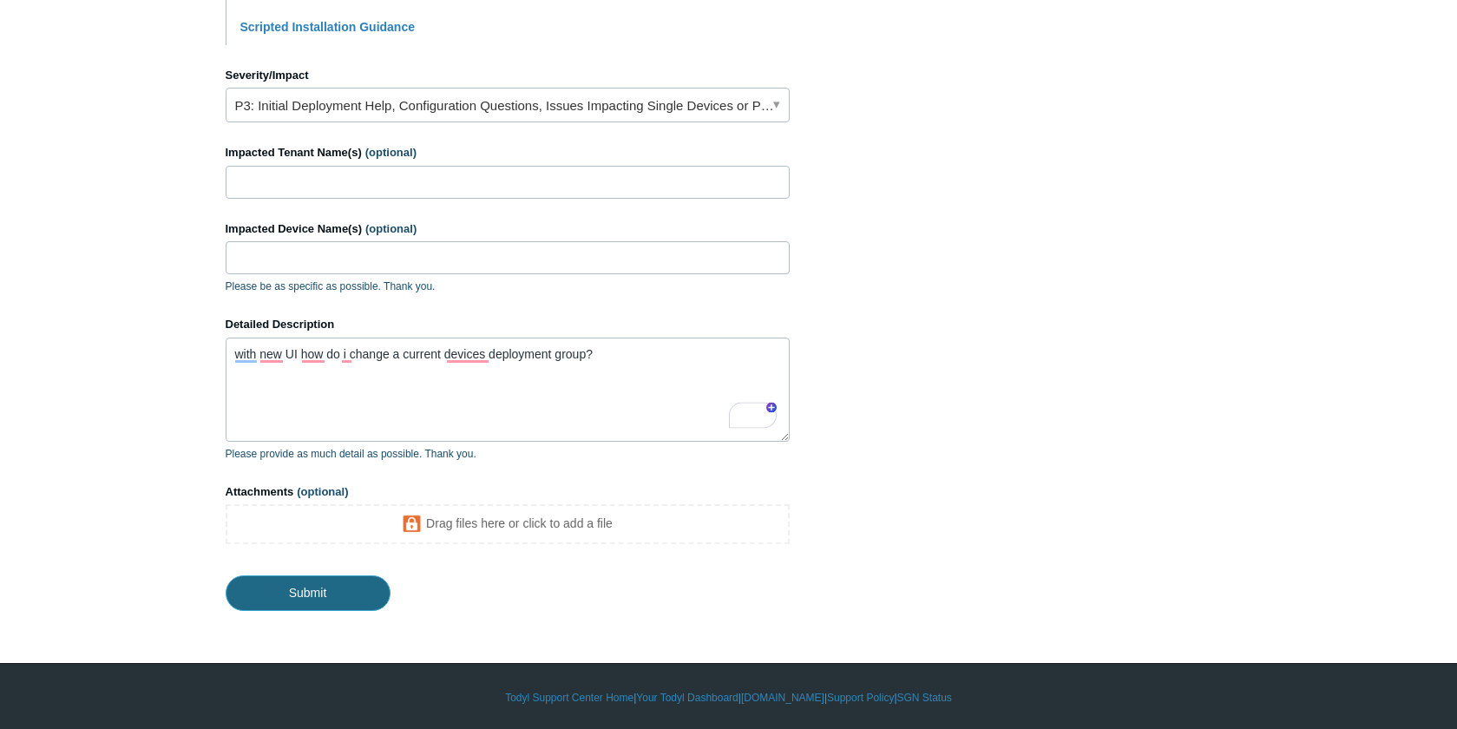
click at [289, 599] on input "Submit" at bounding box center [308, 592] width 165 height 35
